Goal: Transaction & Acquisition: Purchase product/service

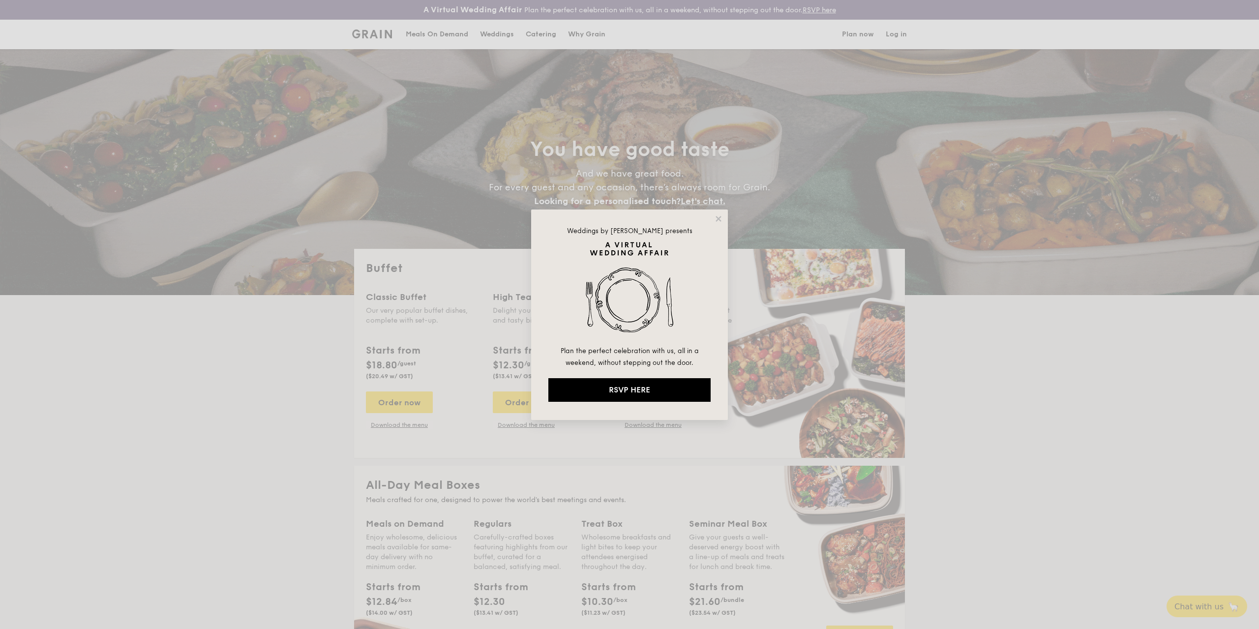
select select
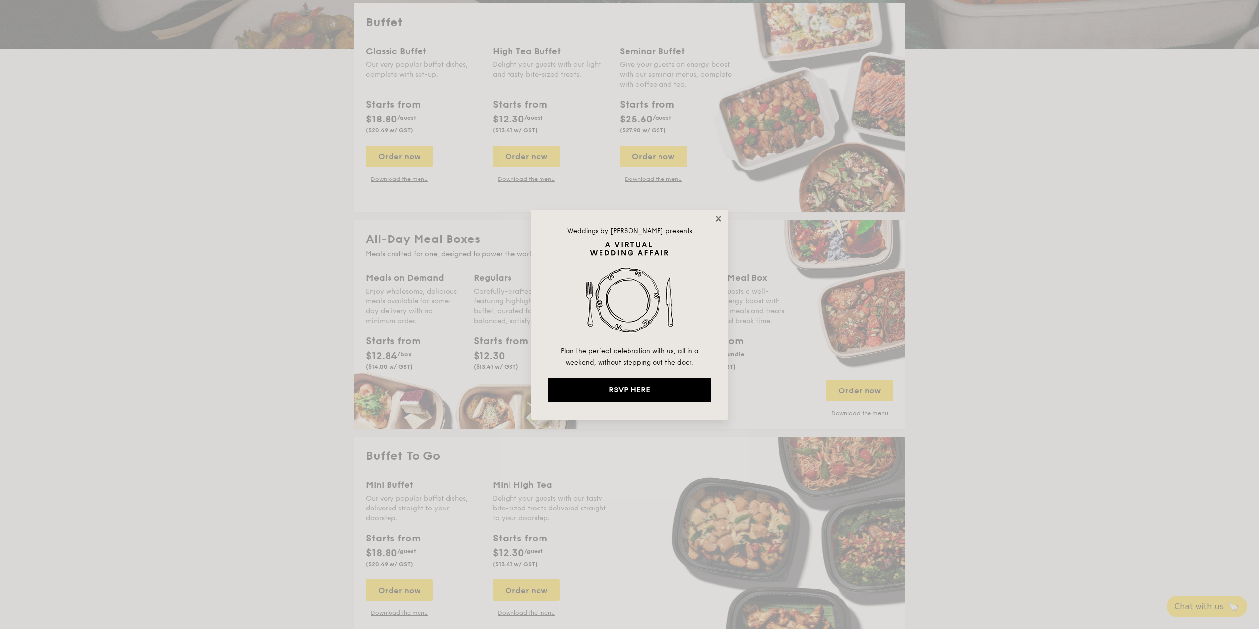
scroll to position [246, 0]
click at [715, 220] on icon at bounding box center [718, 218] width 9 height 9
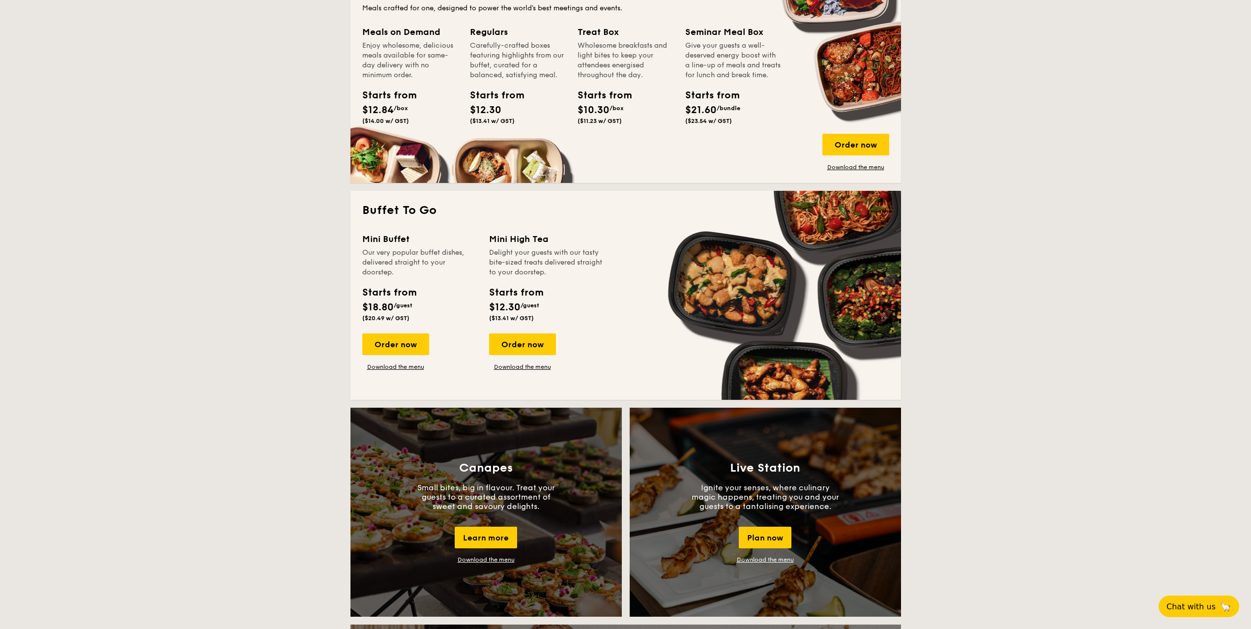
scroll to position [541, 0]
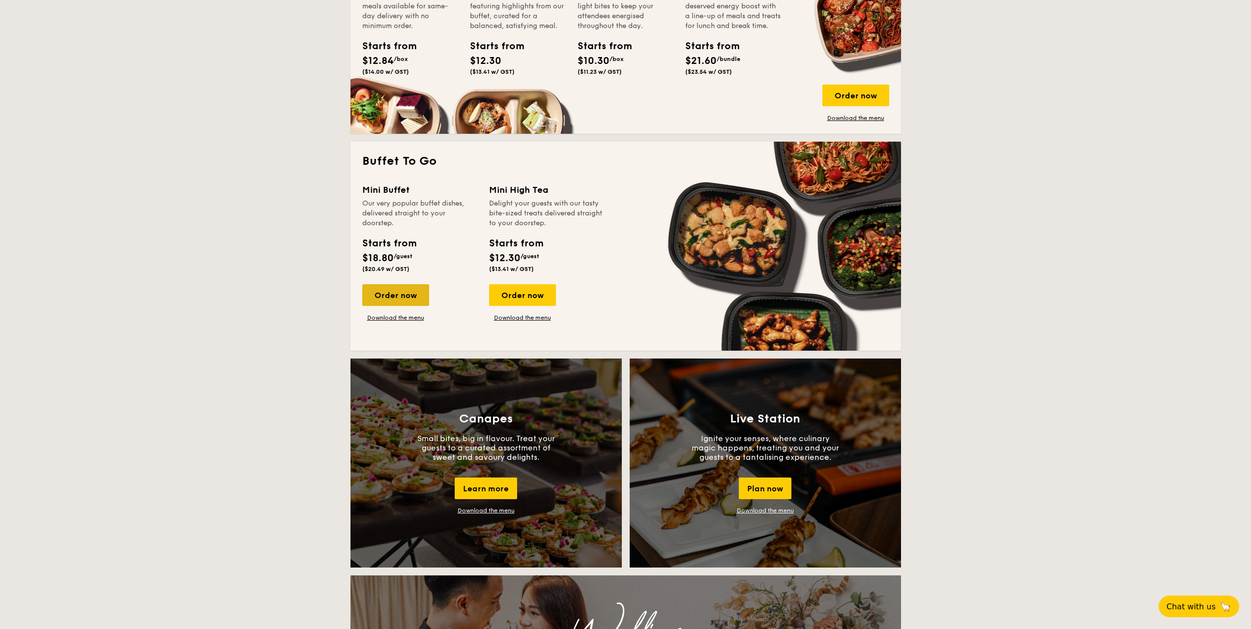
click at [396, 298] on div "Order now" at bounding box center [395, 295] width 67 height 22
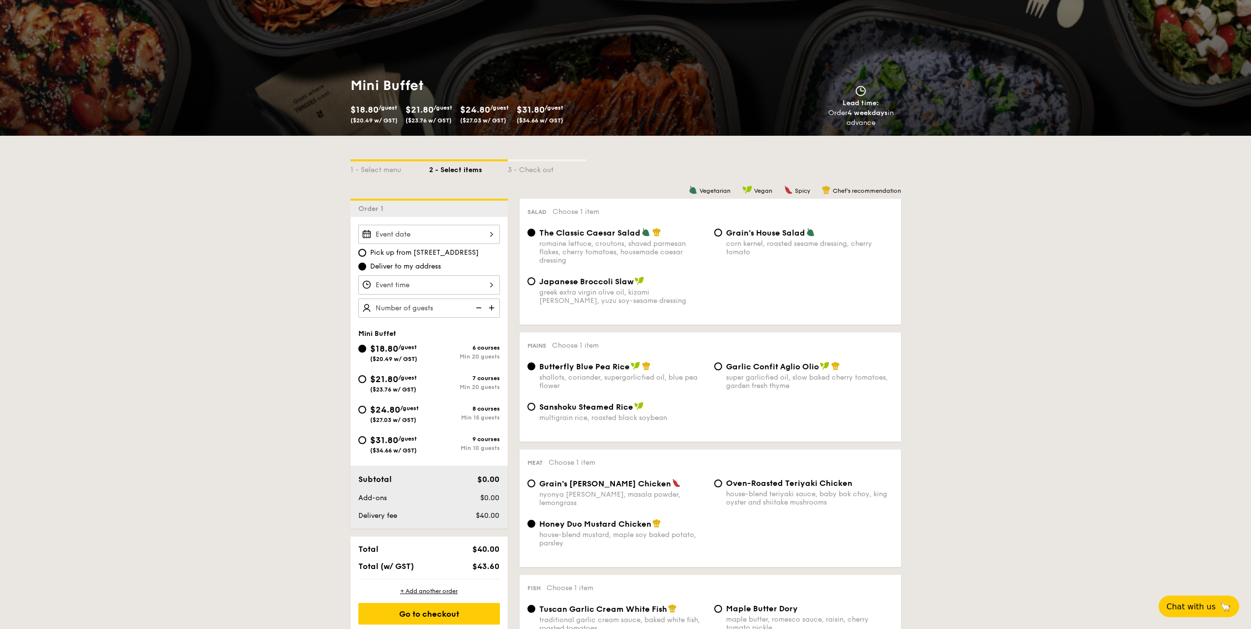
scroll to position [147, 0]
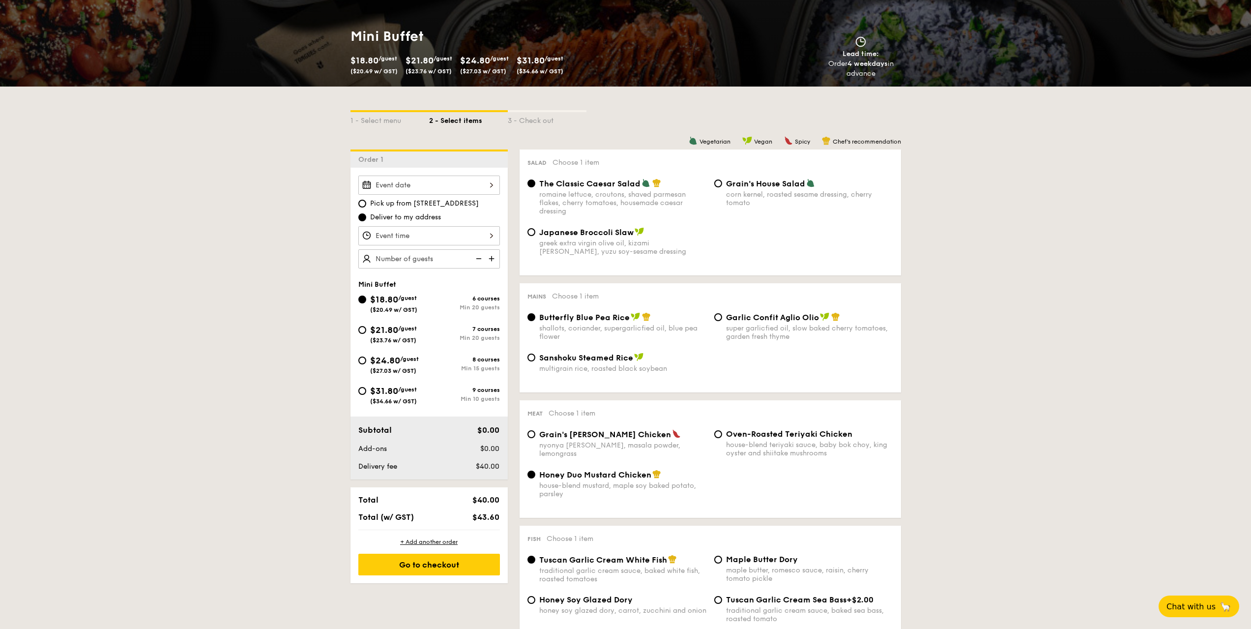
click at [416, 358] on span "/guest" at bounding box center [409, 358] width 19 height 7
click at [366, 358] on input "$24.80 /guest ($27.03 w/ GST) 8 courses Min 15 guests" at bounding box center [362, 360] width 8 height 8
radio input "true"
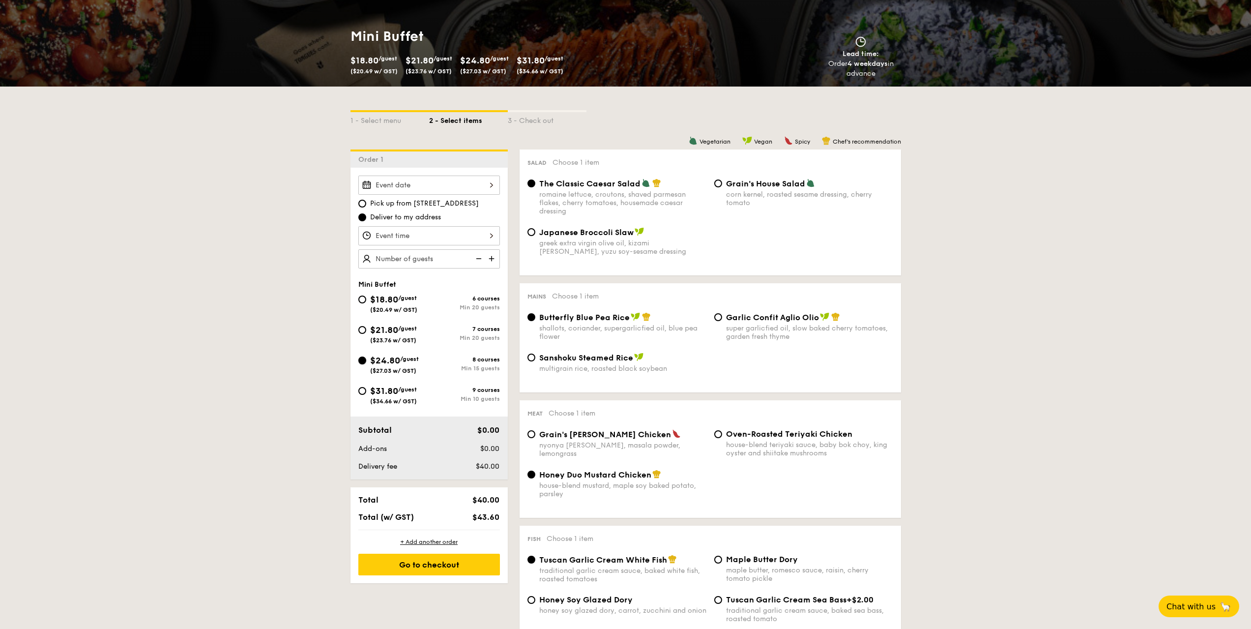
radio input "false"
radio input "true"
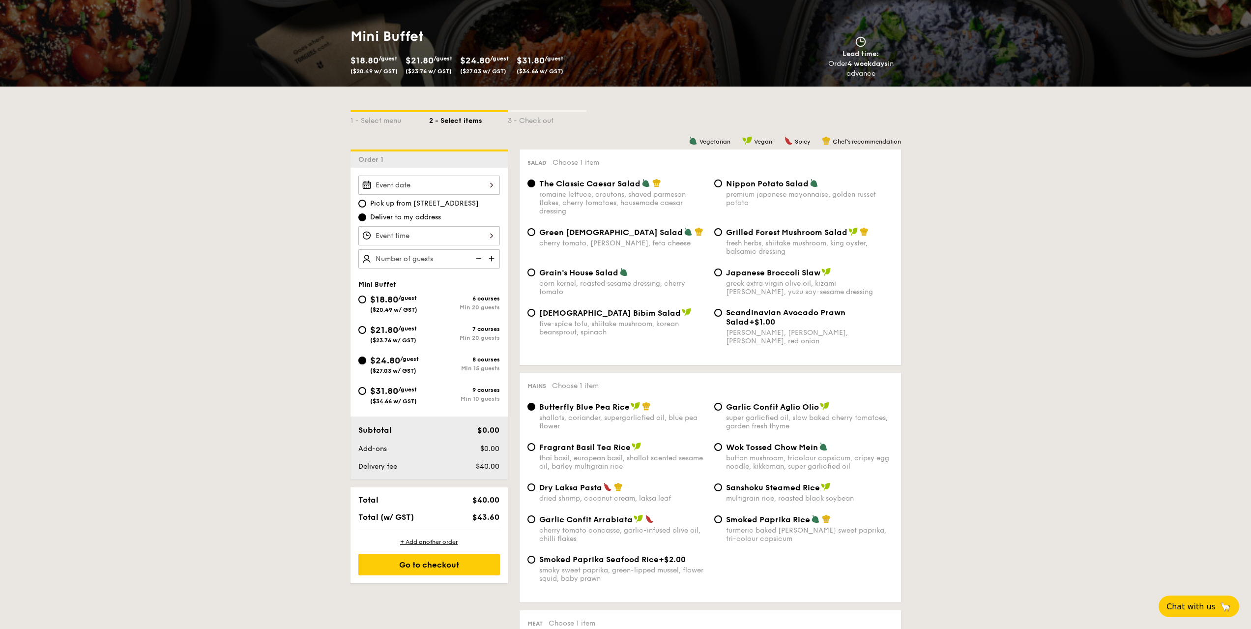
scroll to position [295, 0]
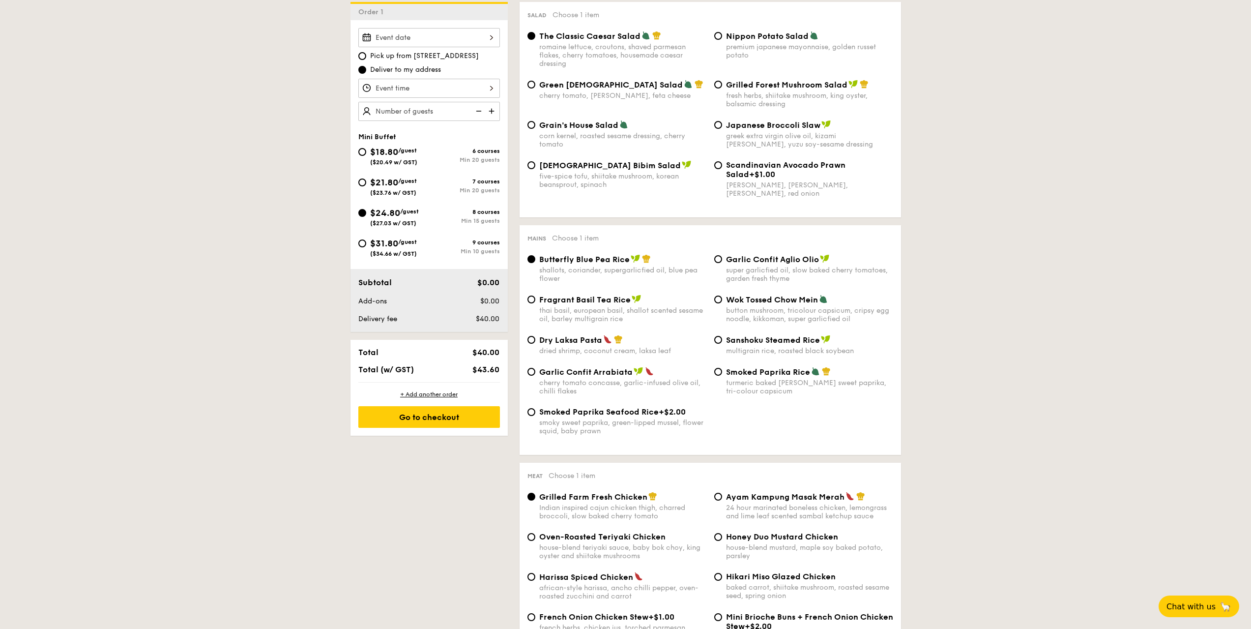
click at [443, 90] on div "12 1 2 3 4 5 6 7 8 9 10 11 00 15 30 45 am pm Cancel OK" at bounding box center [429, 88] width 142 height 19
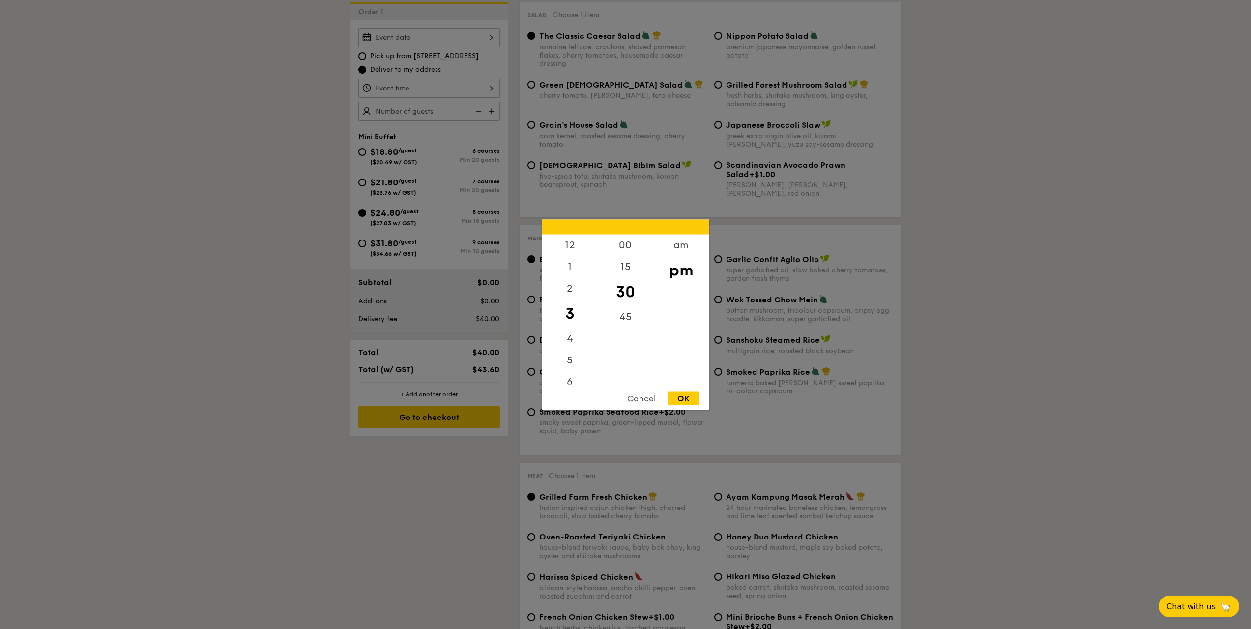
click at [441, 91] on div at bounding box center [625, 314] width 1251 height 629
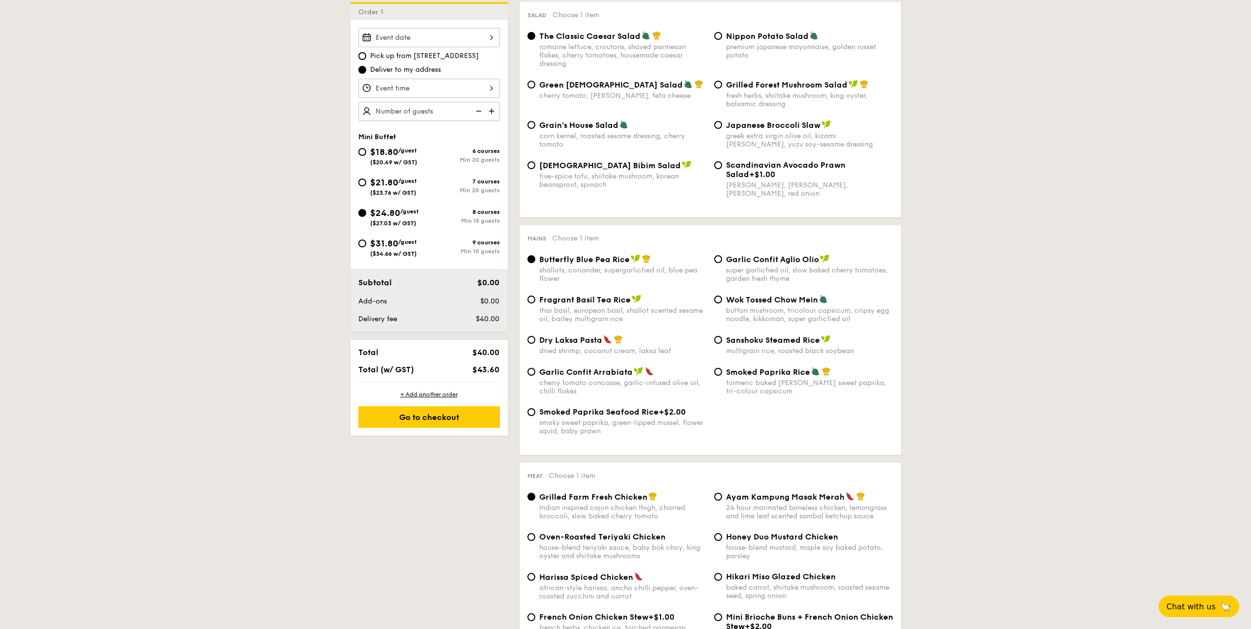
click at [478, 113] on div at bounding box center [625, 314] width 1251 height 629
click at [487, 112] on img at bounding box center [492, 111] width 15 height 19
type input "15 guests"
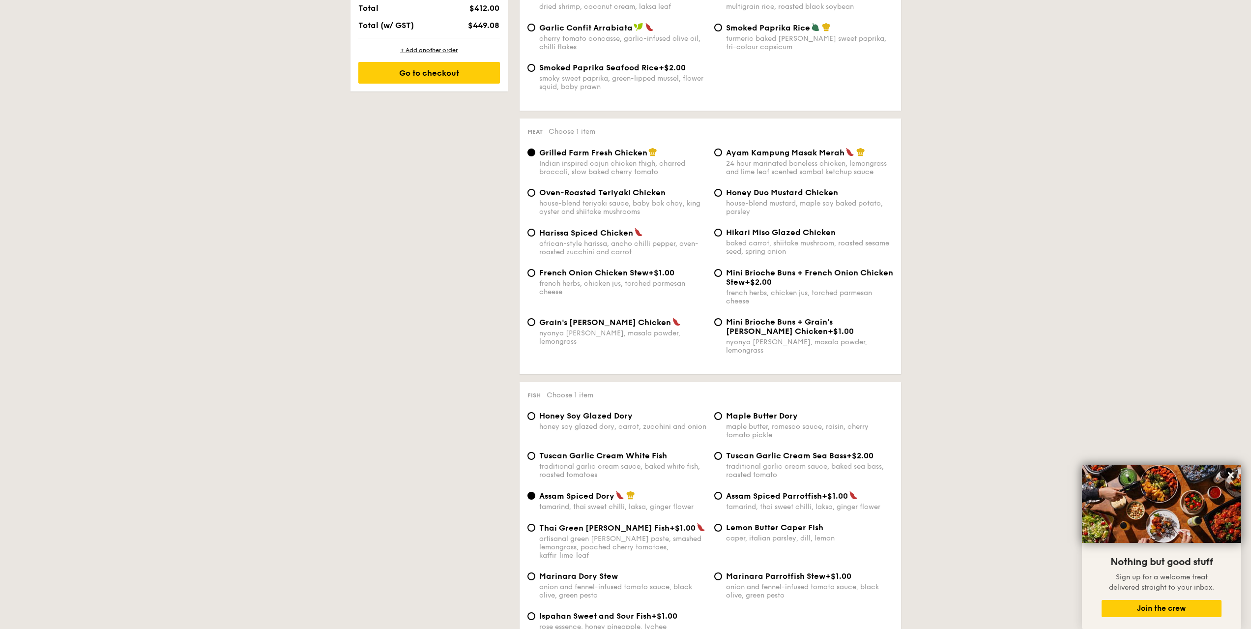
scroll to position [393, 0]
